Goal: Task Accomplishment & Management: Manage account settings

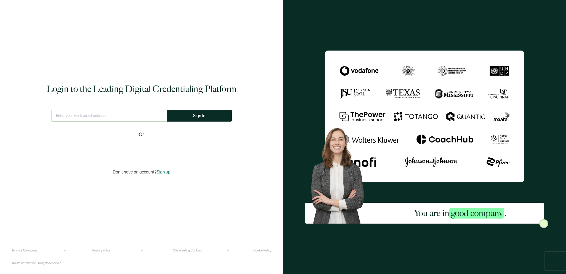
click at [120, 115] on input "text" at bounding box center [109, 116] width 116 height 12
type input "[PERSON_NAME][EMAIL_ADDRESS][PERSON_NAME][DOMAIN_NAME]"
click at [205, 116] on button "Sign In" at bounding box center [199, 116] width 65 height 12
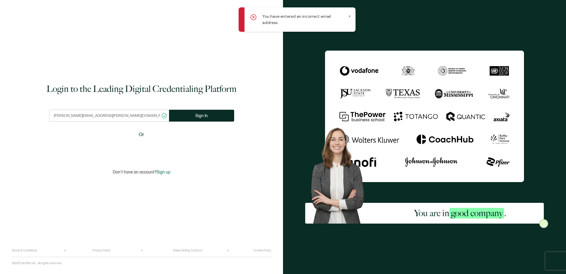
click at [115, 116] on input "[PERSON_NAME][EMAIL_ADDRESS][PERSON_NAME][DOMAIN_NAME]" at bounding box center [109, 116] width 120 height 12
drag, startPoint x: 111, startPoint y: 117, endPoint x: 7, endPoint y: 109, distance: 104.8
click at [7, 109] on div "Login to the Leading Digital Credentialing Platform [PERSON_NAME][EMAIL_ADDRESS…" at bounding box center [141, 137] width 283 height 274
click at [70, 115] on input "text" at bounding box center [109, 116] width 116 height 12
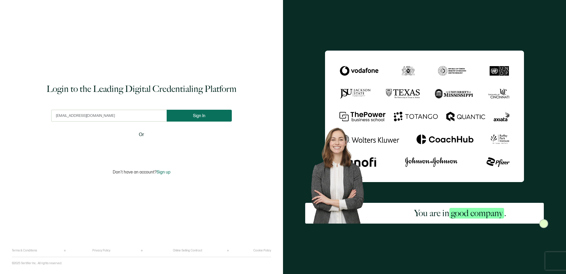
type input "[EMAIL_ADDRESS][DOMAIN_NAME]"
click at [198, 114] on span "Sign In" at bounding box center [199, 115] width 12 height 4
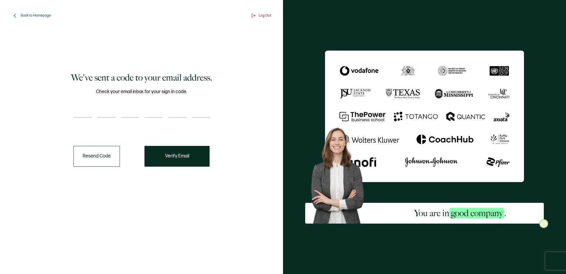
click at [82, 109] on input "number" at bounding box center [82, 112] width 18 height 12
paste input "4"
type input "4"
type input "7"
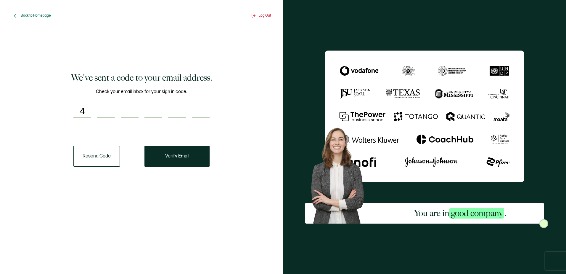
type input "1"
type input "0"
